Goal: Task Accomplishment & Management: Use online tool/utility

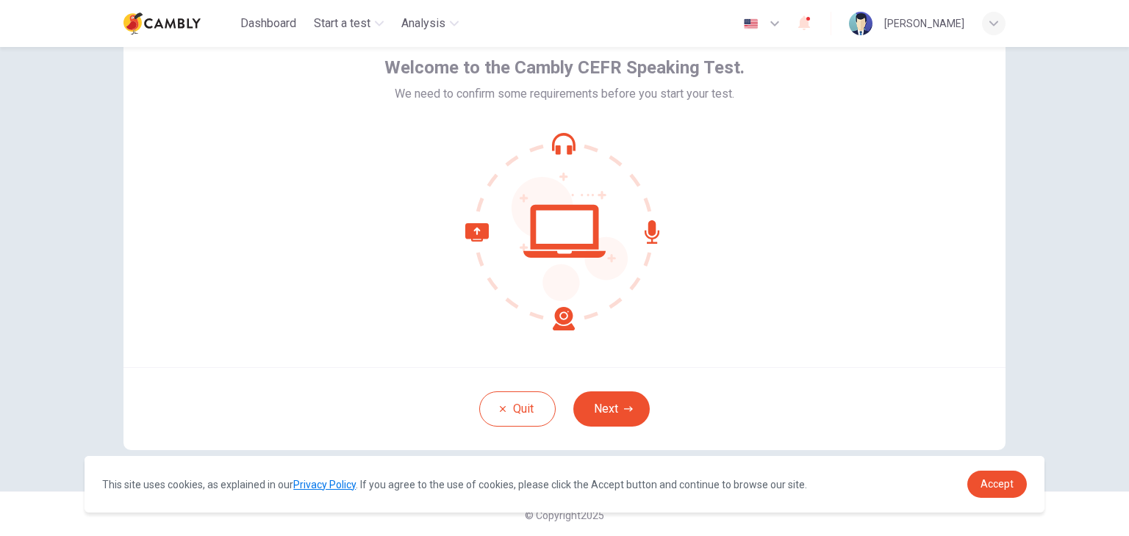
scroll to position [76, 0]
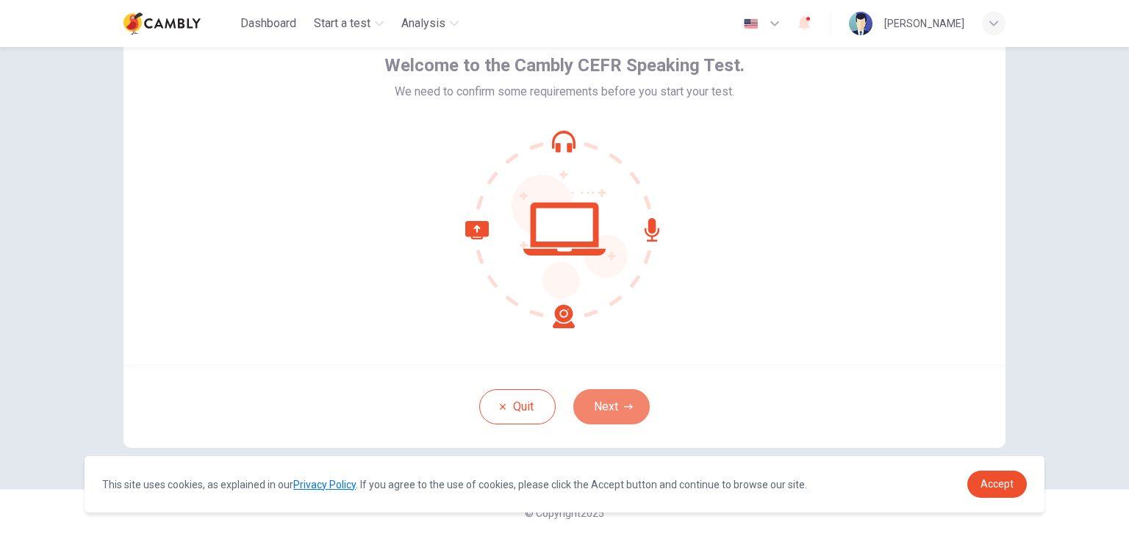
click at [623, 412] on button "Next" at bounding box center [611, 406] width 76 height 35
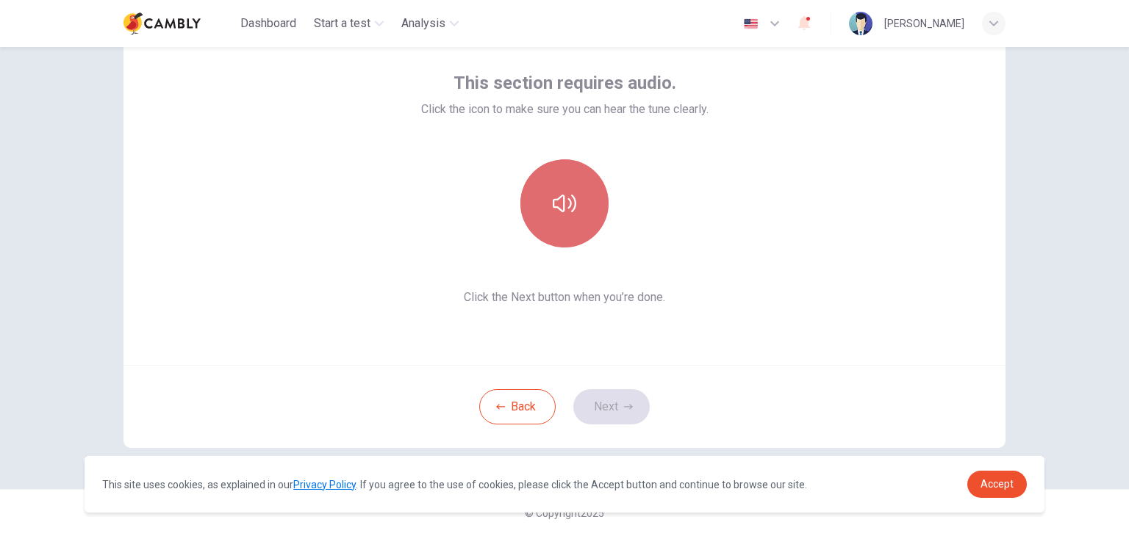
click at [579, 204] on button "button" at bounding box center [564, 203] width 88 height 88
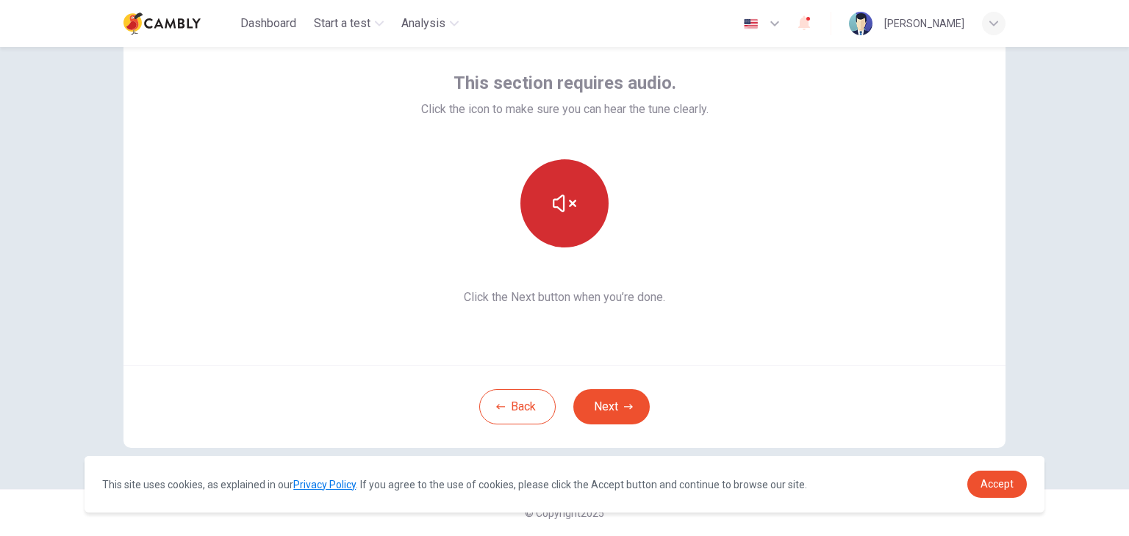
click at [561, 212] on icon "button" at bounding box center [565, 204] width 24 height 24
click at [579, 207] on button "button" at bounding box center [564, 203] width 88 height 88
click at [581, 212] on button "button" at bounding box center [564, 203] width 88 height 88
click at [615, 391] on button "Next" at bounding box center [611, 406] width 76 height 35
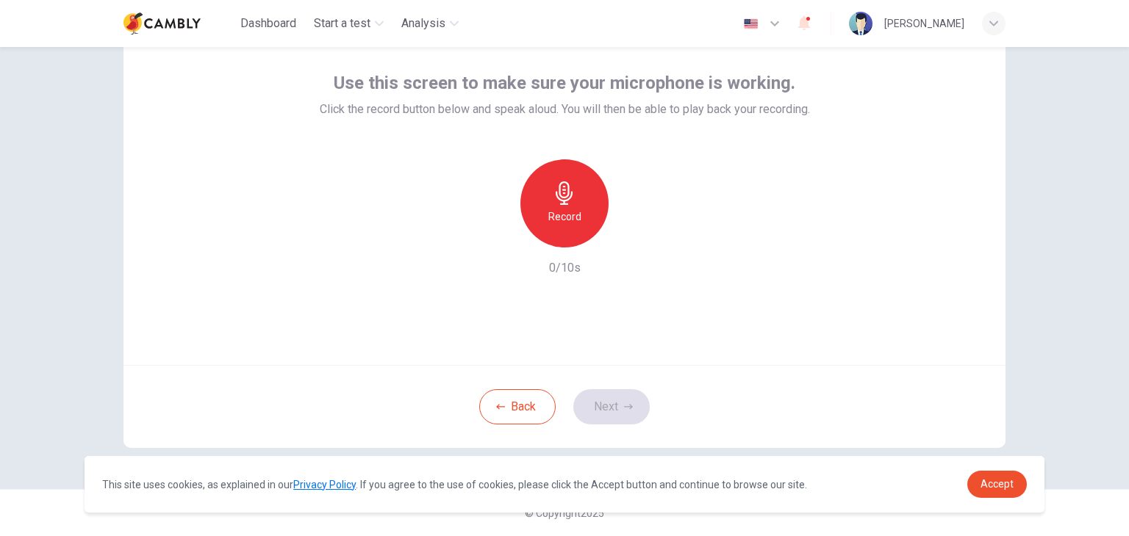
click at [553, 197] on icon "button" at bounding box center [565, 194] width 24 height 24
click at [557, 206] on div "Stop" at bounding box center [564, 203] width 88 height 88
click at [630, 237] on icon "button" at bounding box center [633, 235] width 7 height 9
click at [611, 403] on button "Next" at bounding box center [611, 406] width 76 height 35
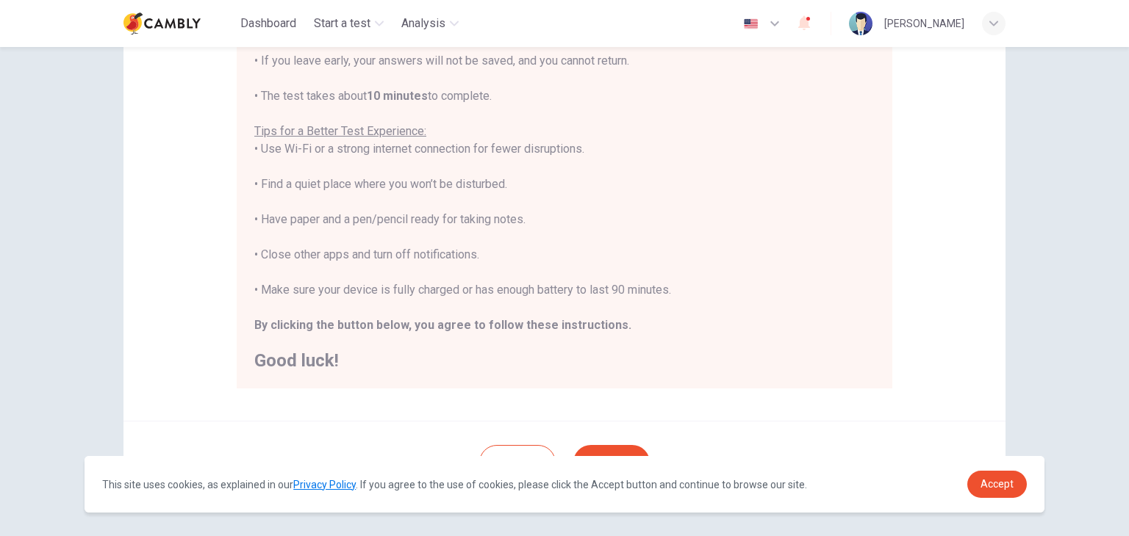
scroll to position [281, 0]
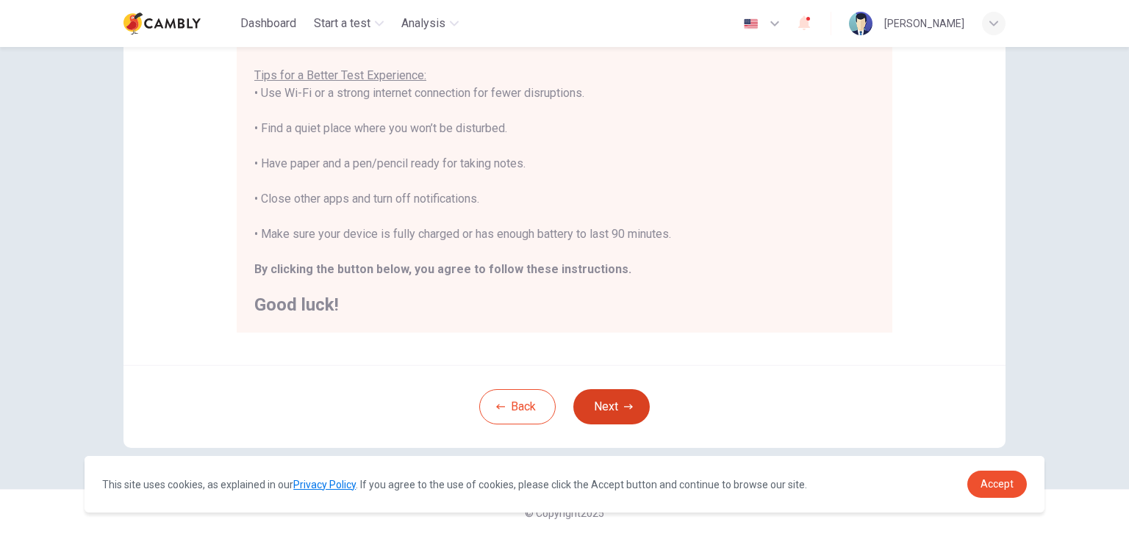
click at [612, 412] on button "Next" at bounding box center [611, 406] width 76 height 35
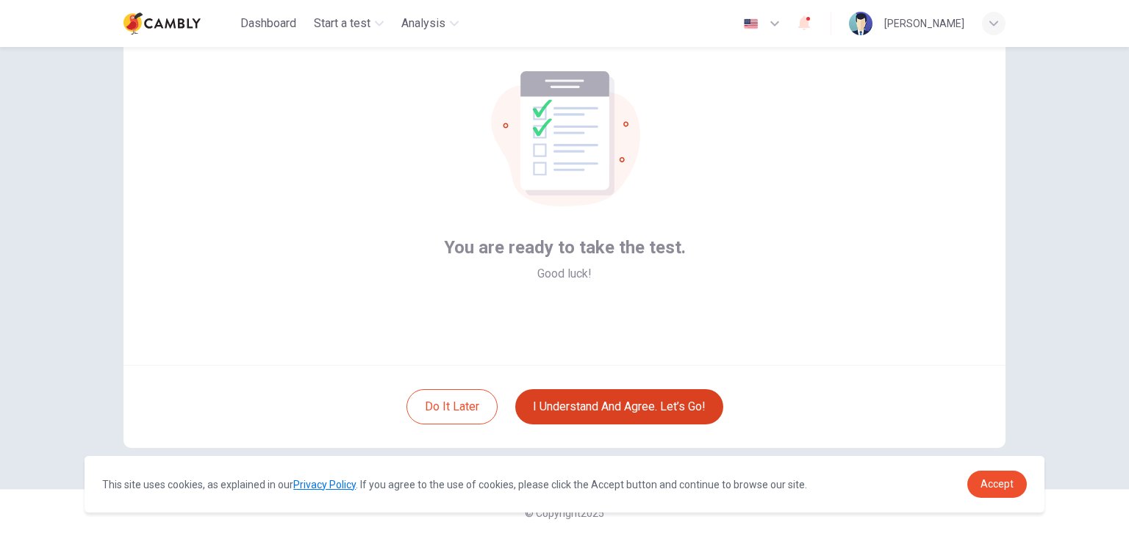
scroll to position [76, 0]
click at [654, 409] on button "I understand and agree. Let’s go!" at bounding box center [619, 406] width 208 height 35
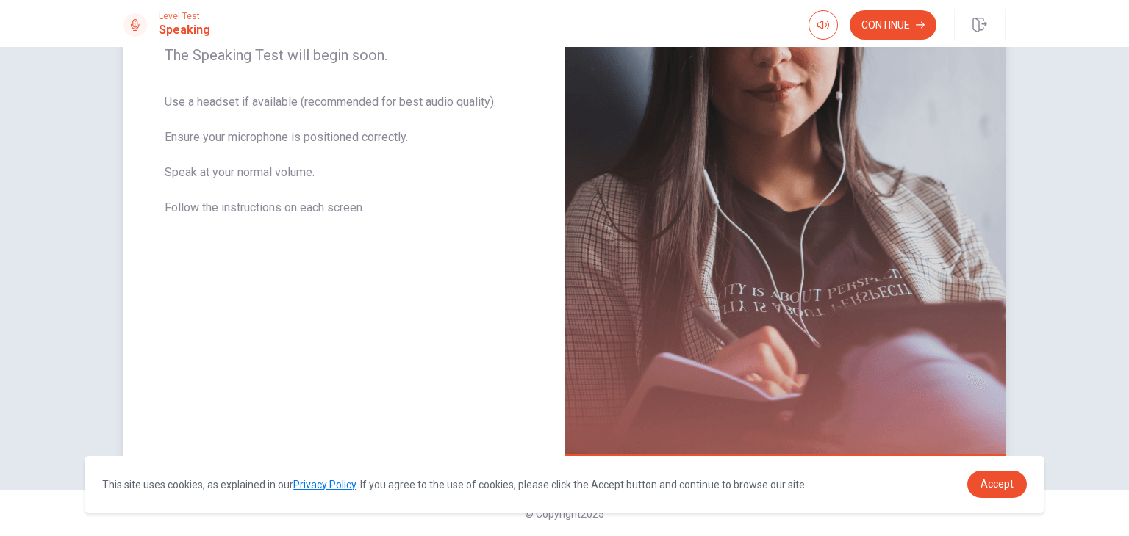
scroll to position [257, 0]
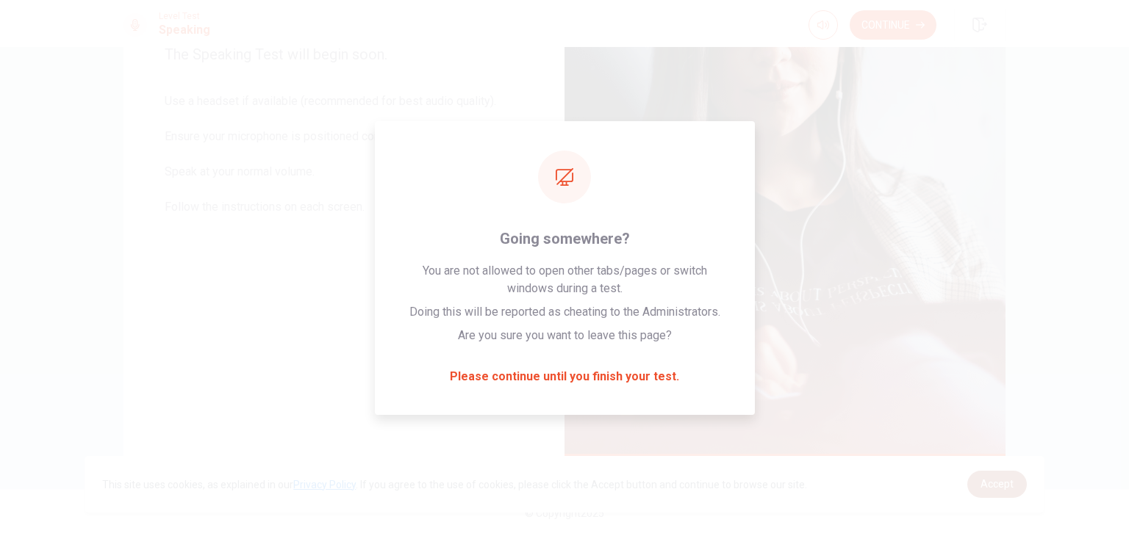
click at [999, 483] on span "Accept" at bounding box center [996, 484] width 33 height 12
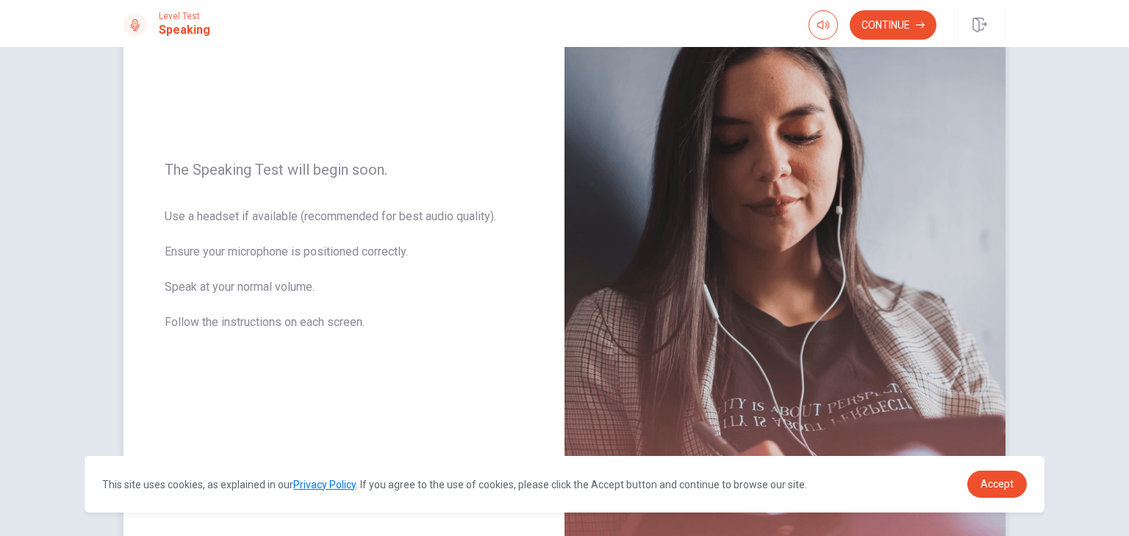
scroll to position [110, 0]
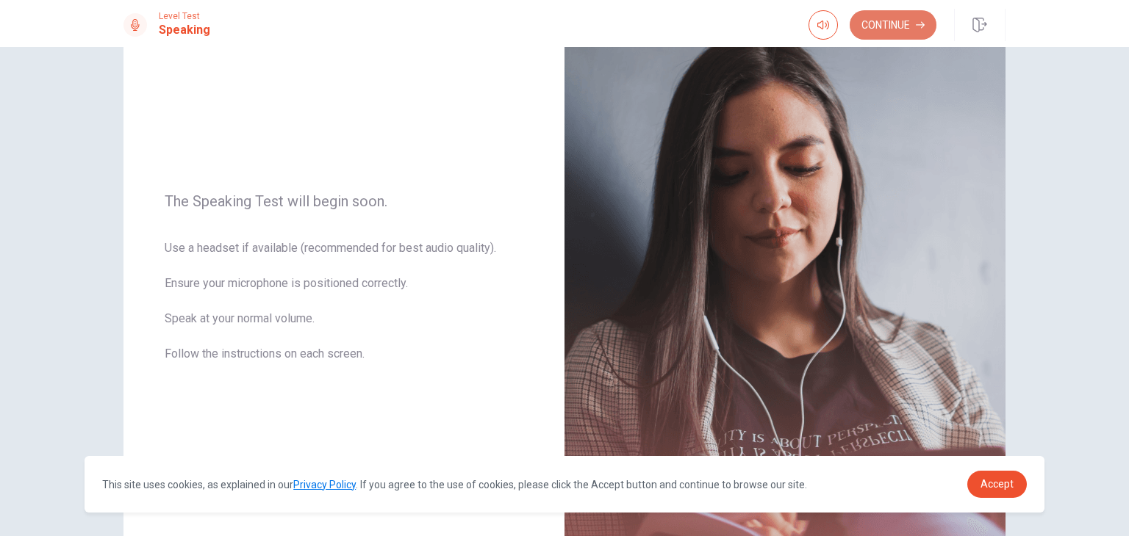
click at [913, 18] on button "Continue" at bounding box center [892, 24] width 87 height 29
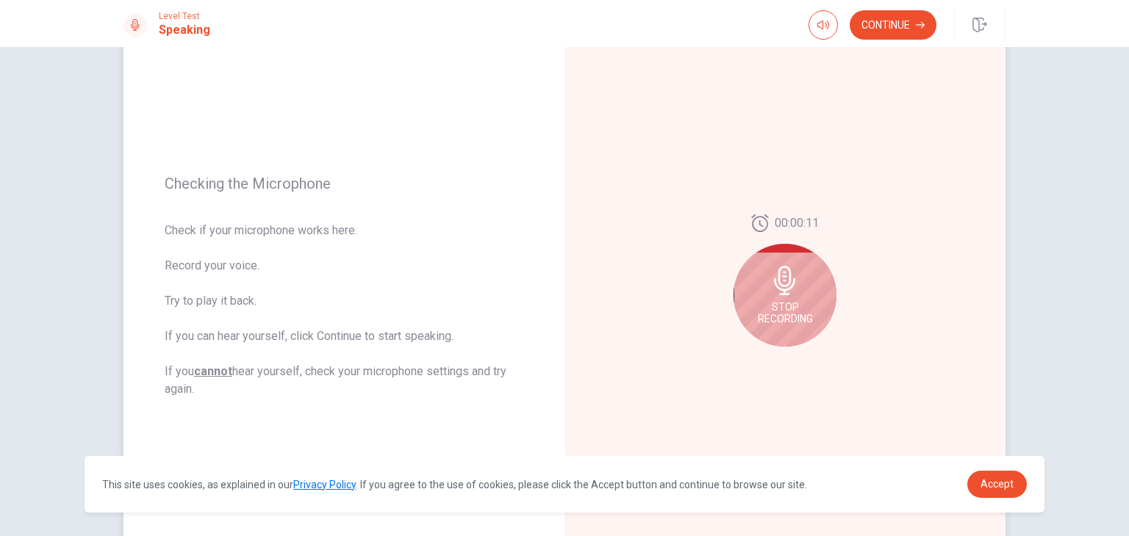
click at [775, 298] on div "Stop Recording" at bounding box center [784, 295] width 103 height 103
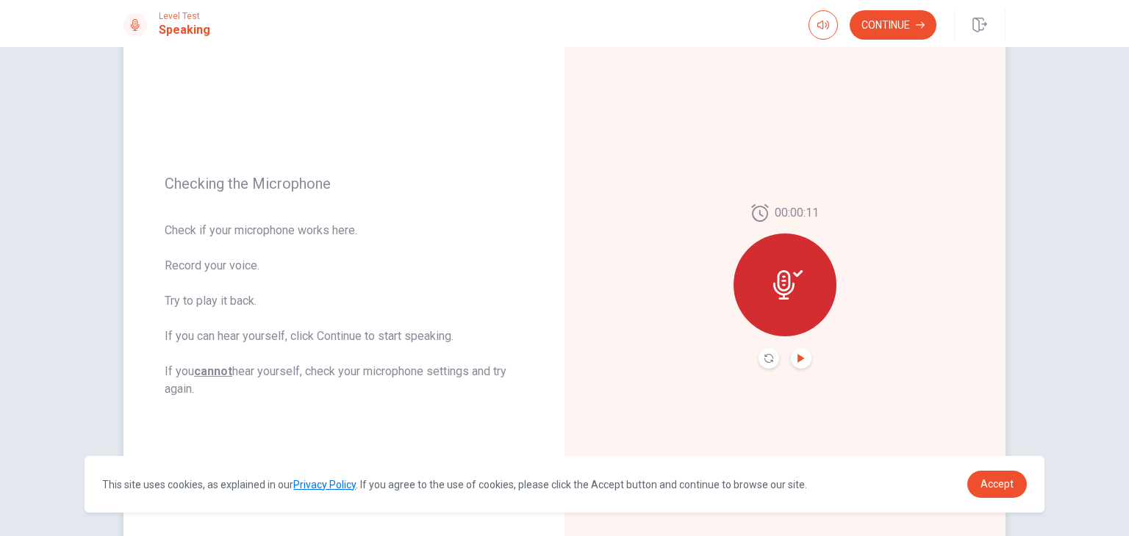
click at [797, 354] on button "Play Audio" at bounding box center [801, 358] width 21 height 21
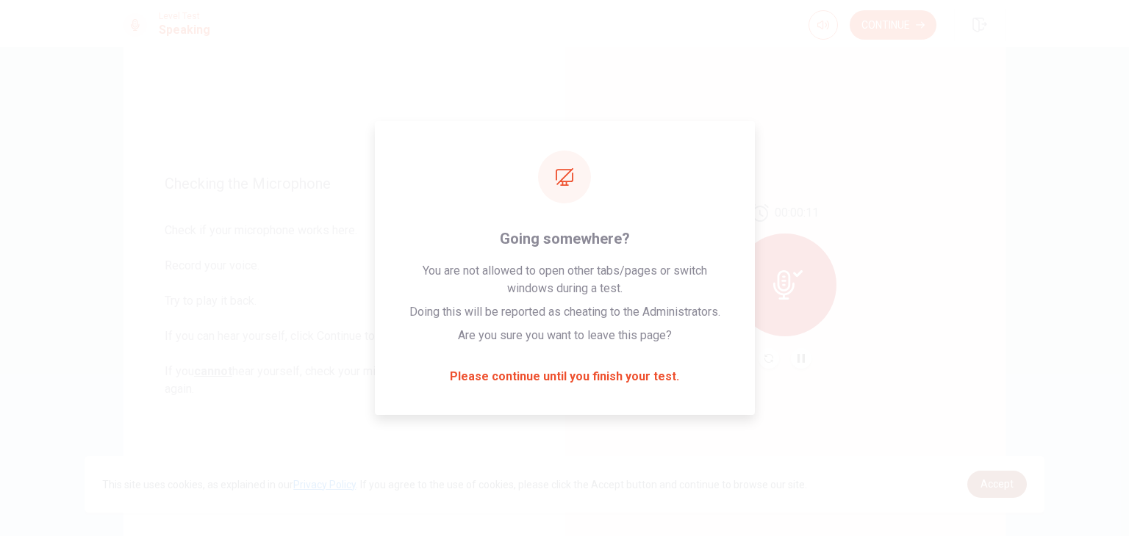
click at [988, 483] on span "Accept" at bounding box center [996, 484] width 33 height 12
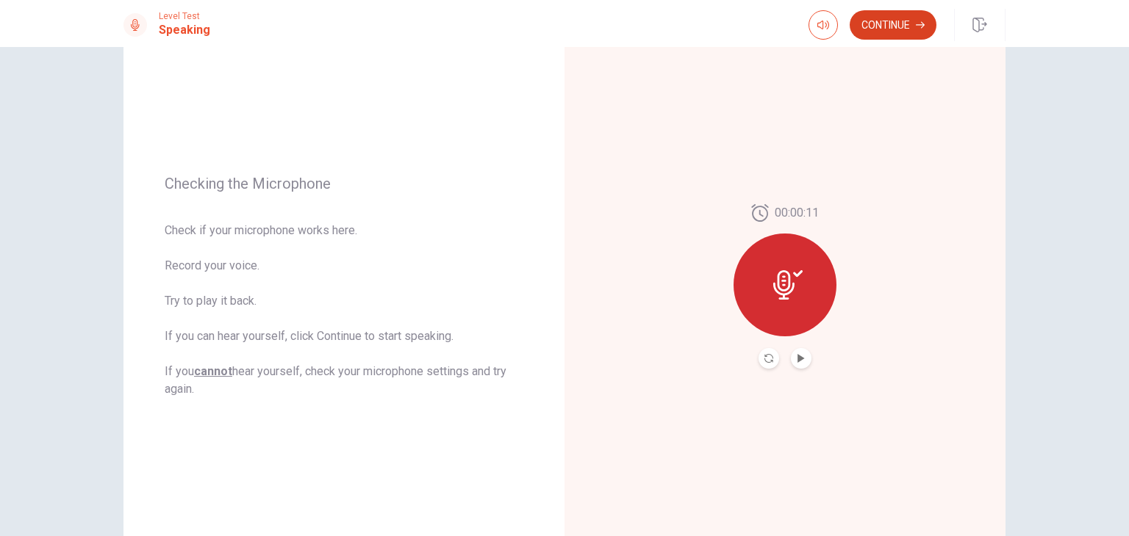
click at [916, 22] on icon "button" at bounding box center [920, 25] width 9 height 9
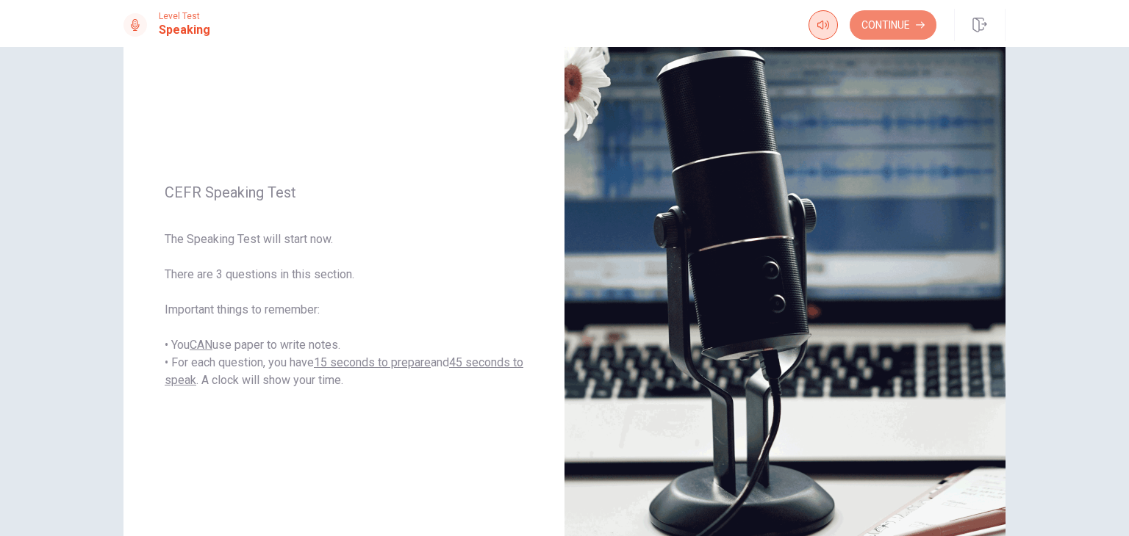
click at [908, 24] on button "Continue" at bounding box center [892, 24] width 87 height 29
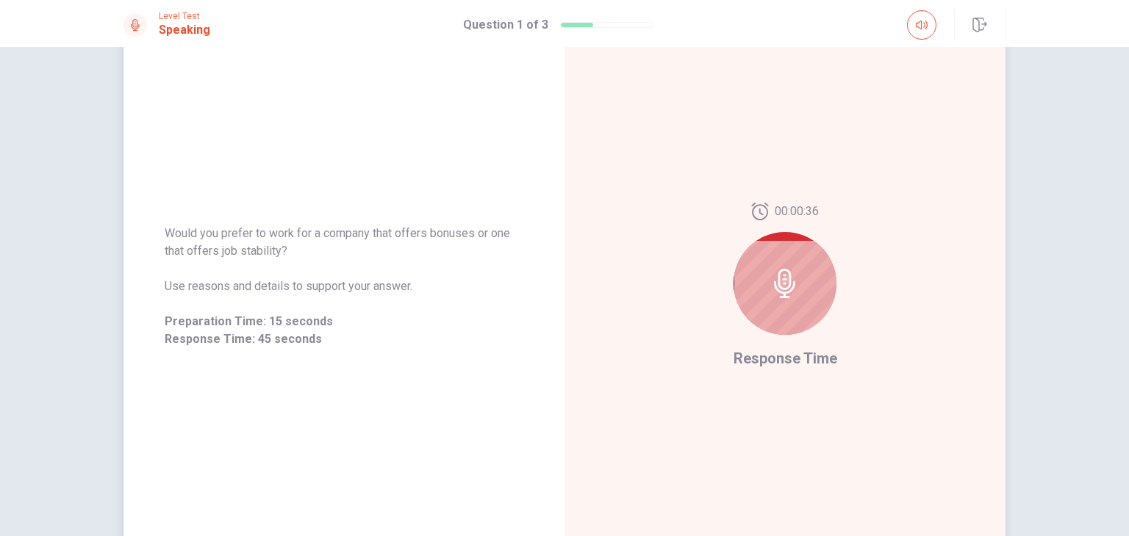
click at [778, 289] on icon at bounding box center [784, 283] width 21 height 29
click at [914, 21] on button "button" at bounding box center [921, 24] width 29 height 29
click at [914, 26] on button "button" at bounding box center [921, 24] width 29 height 29
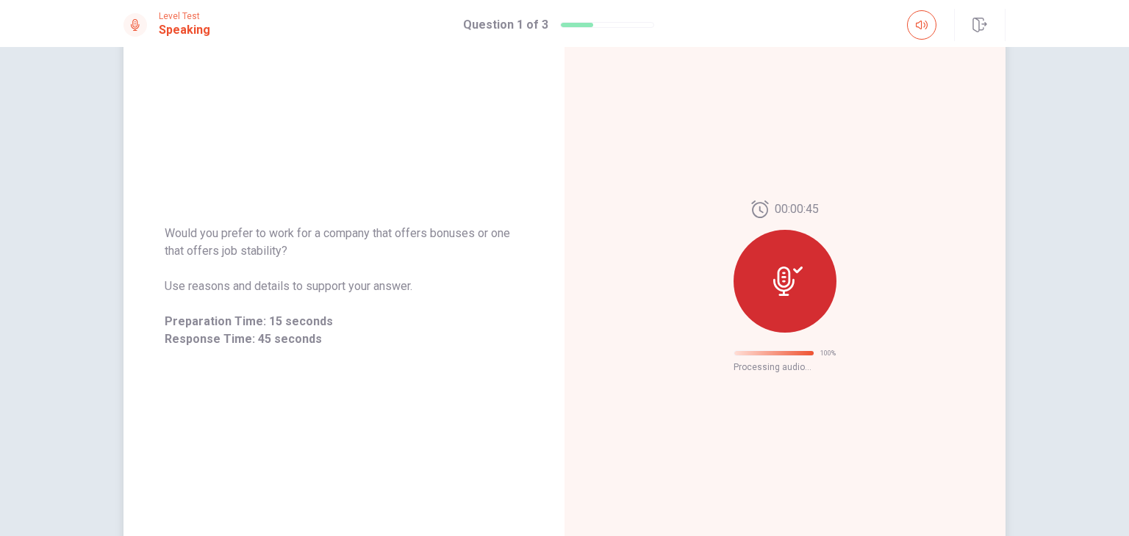
scroll to position [108, 0]
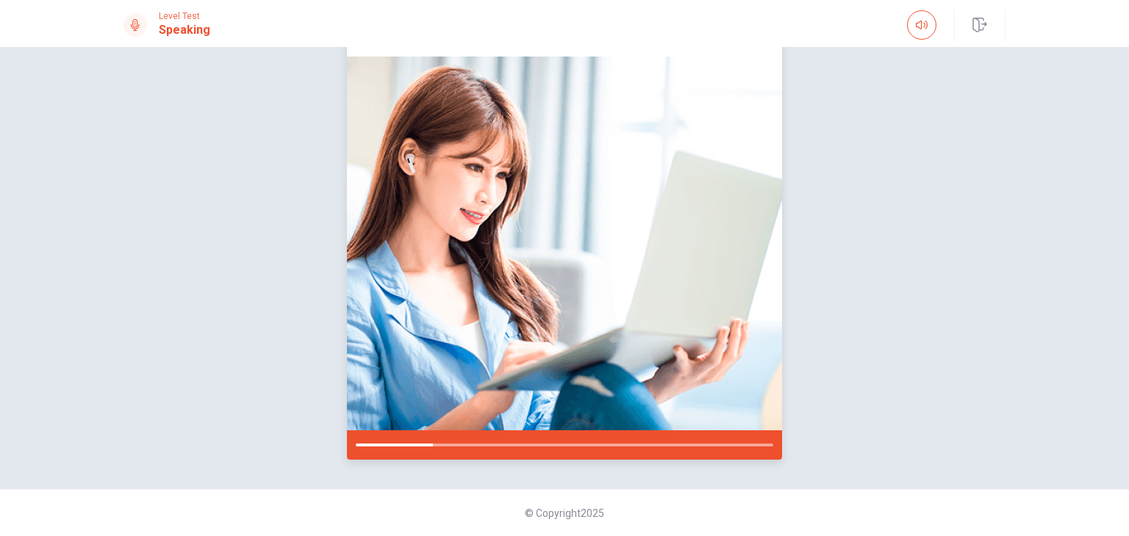
drag, startPoint x: 985, startPoint y: 24, endPoint x: 613, endPoint y: 88, distance: 377.3
click at [985, 24] on icon "button" at bounding box center [979, 25] width 14 height 15
